Goal: Information Seeking & Learning: Learn about a topic

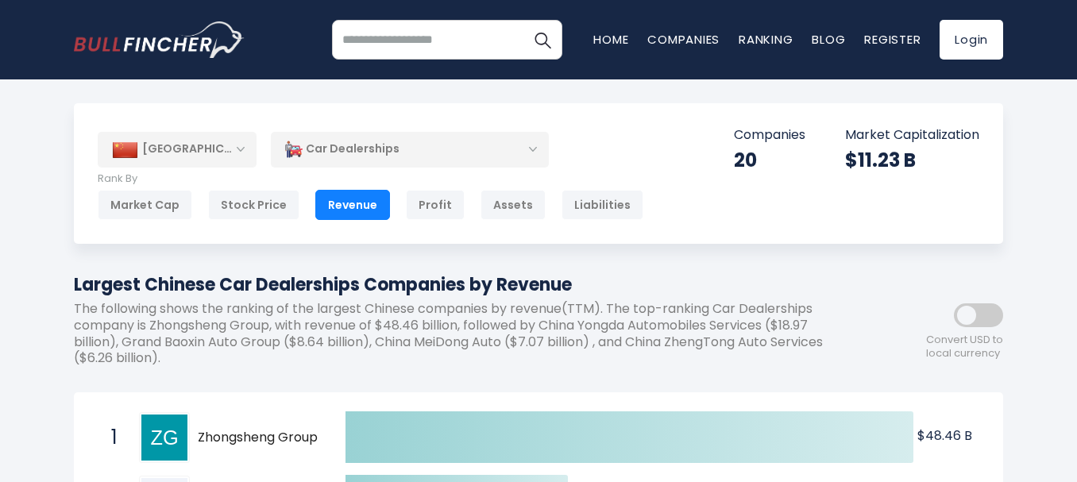
click at [532, 144] on div "Car Dealerships" at bounding box center [410, 149] width 278 height 37
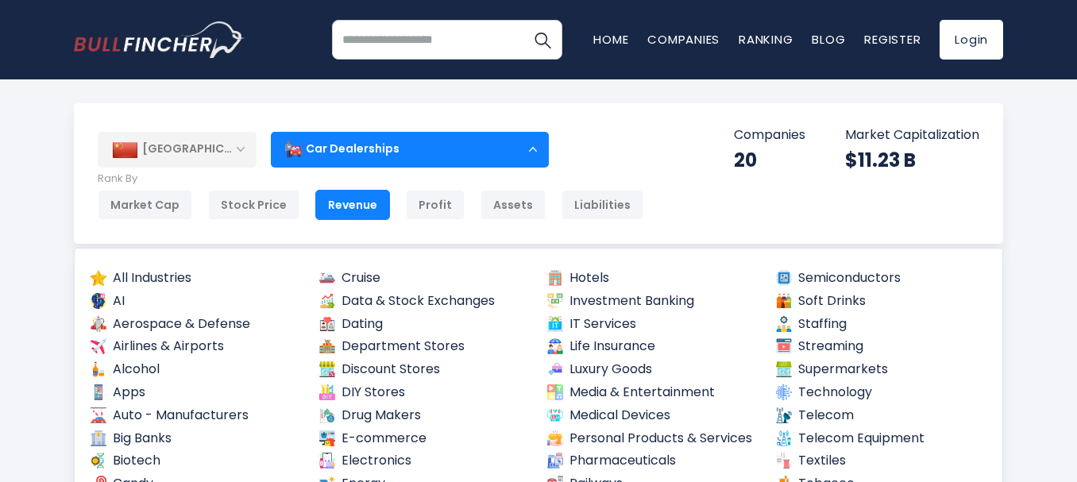
click at [532, 144] on div "Car Dealerships" at bounding box center [410, 149] width 278 height 37
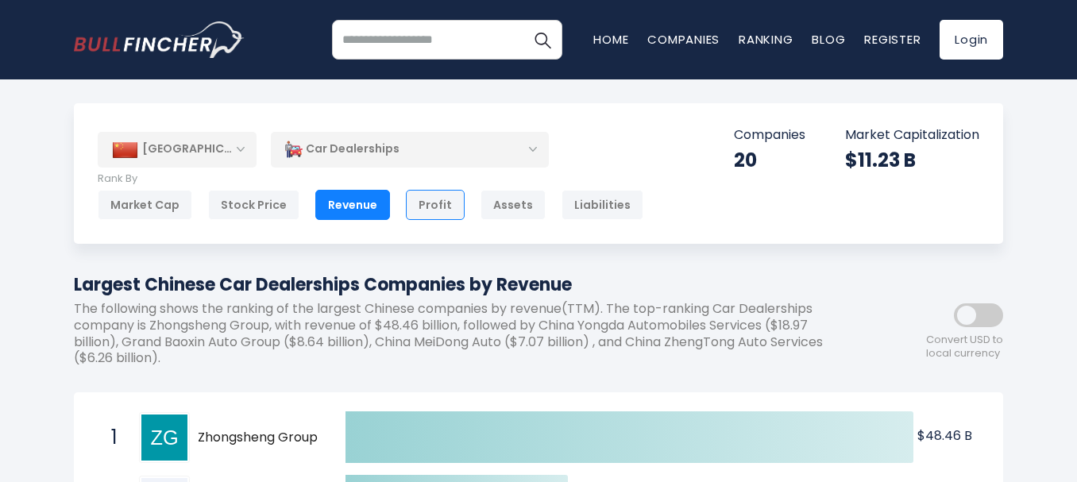
click at [443, 204] on div "Profit" at bounding box center [435, 205] width 59 height 30
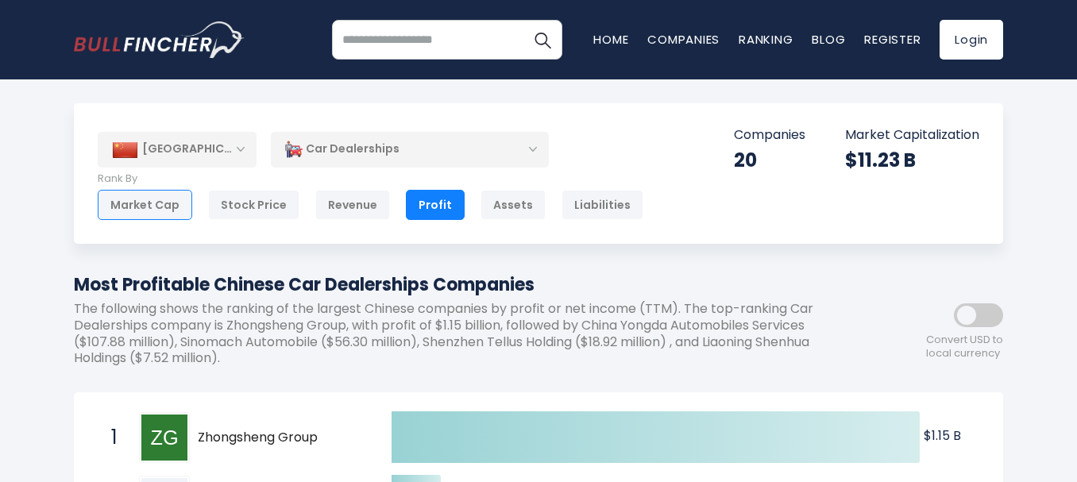
click at [153, 206] on div "Market Cap" at bounding box center [145, 205] width 94 height 30
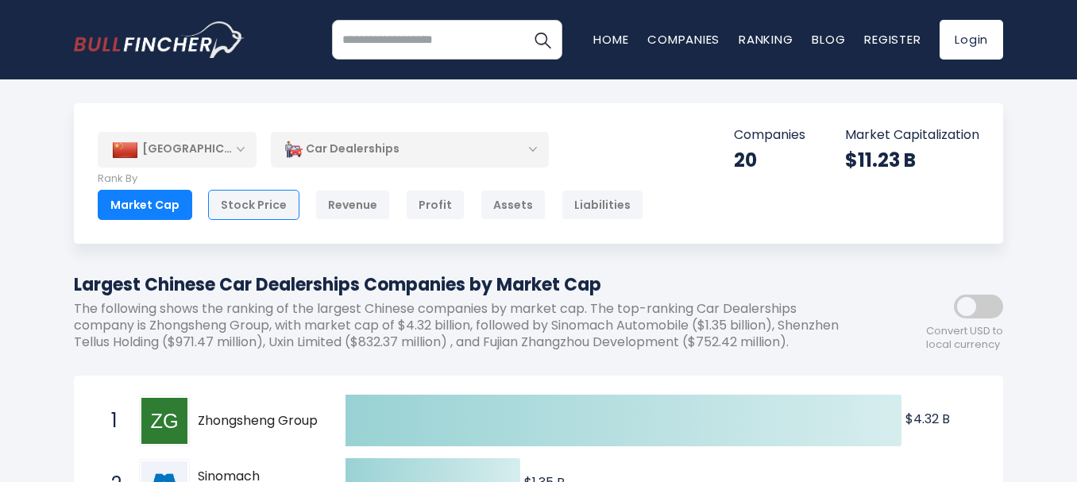
click at [261, 210] on div "Stock Price" at bounding box center [253, 205] width 91 height 30
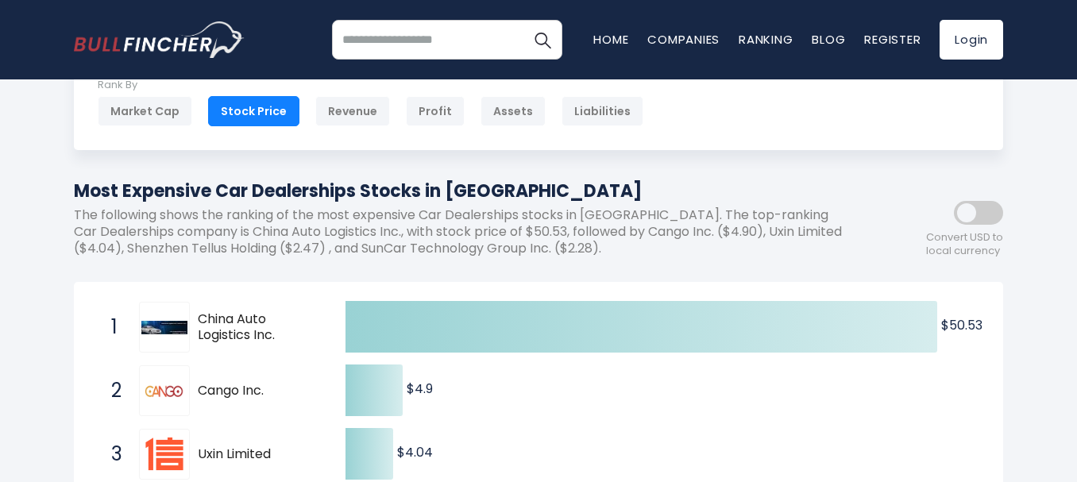
scroll to position [79, 0]
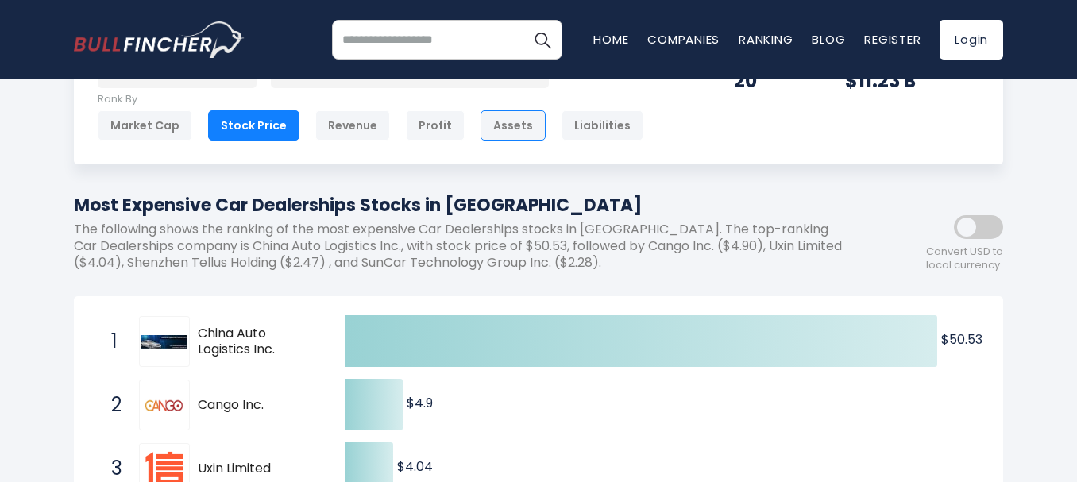
click at [515, 130] on div "Assets" at bounding box center [512, 125] width 65 height 30
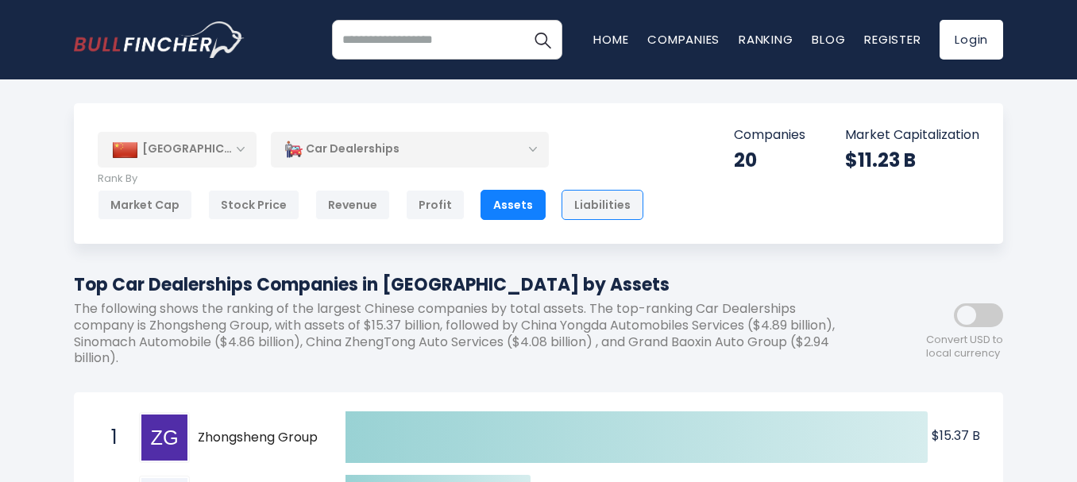
click at [603, 210] on div "Liabilities" at bounding box center [602, 205] width 82 height 30
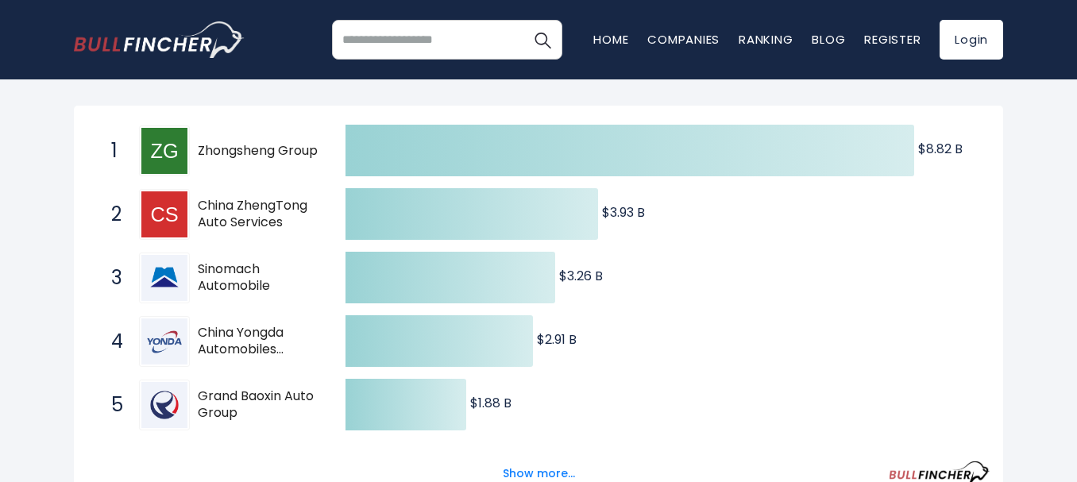
scroll to position [318, 0]
